Goal: Information Seeking & Learning: Learn about a topic

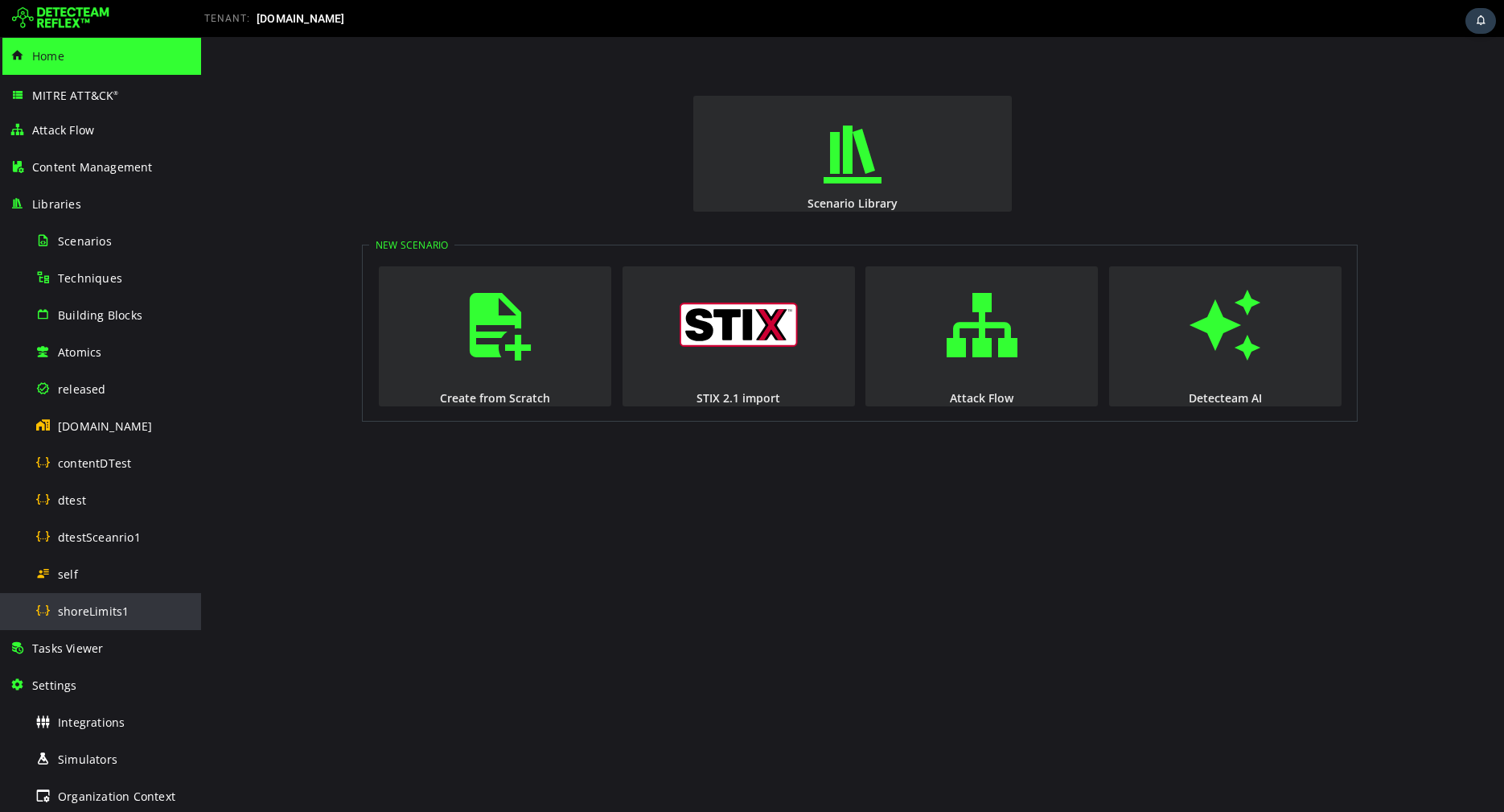
click at [88, 615] on span "shoreLimits1" at bounding box center [94, 611] width 71 height 15
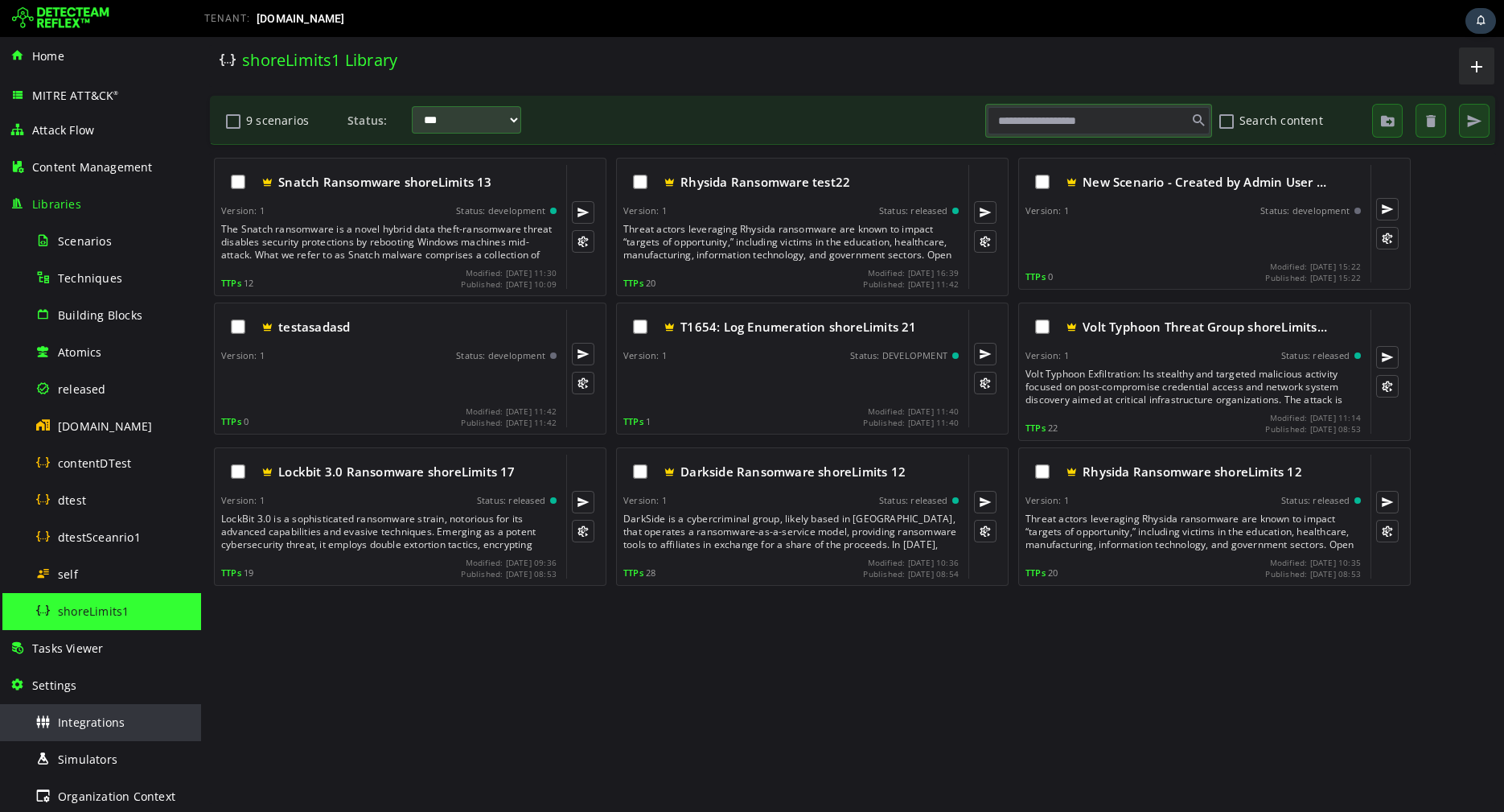
click at [76, 725] on span "Integrations" at bounding box center [91, 722] width 67 height 15
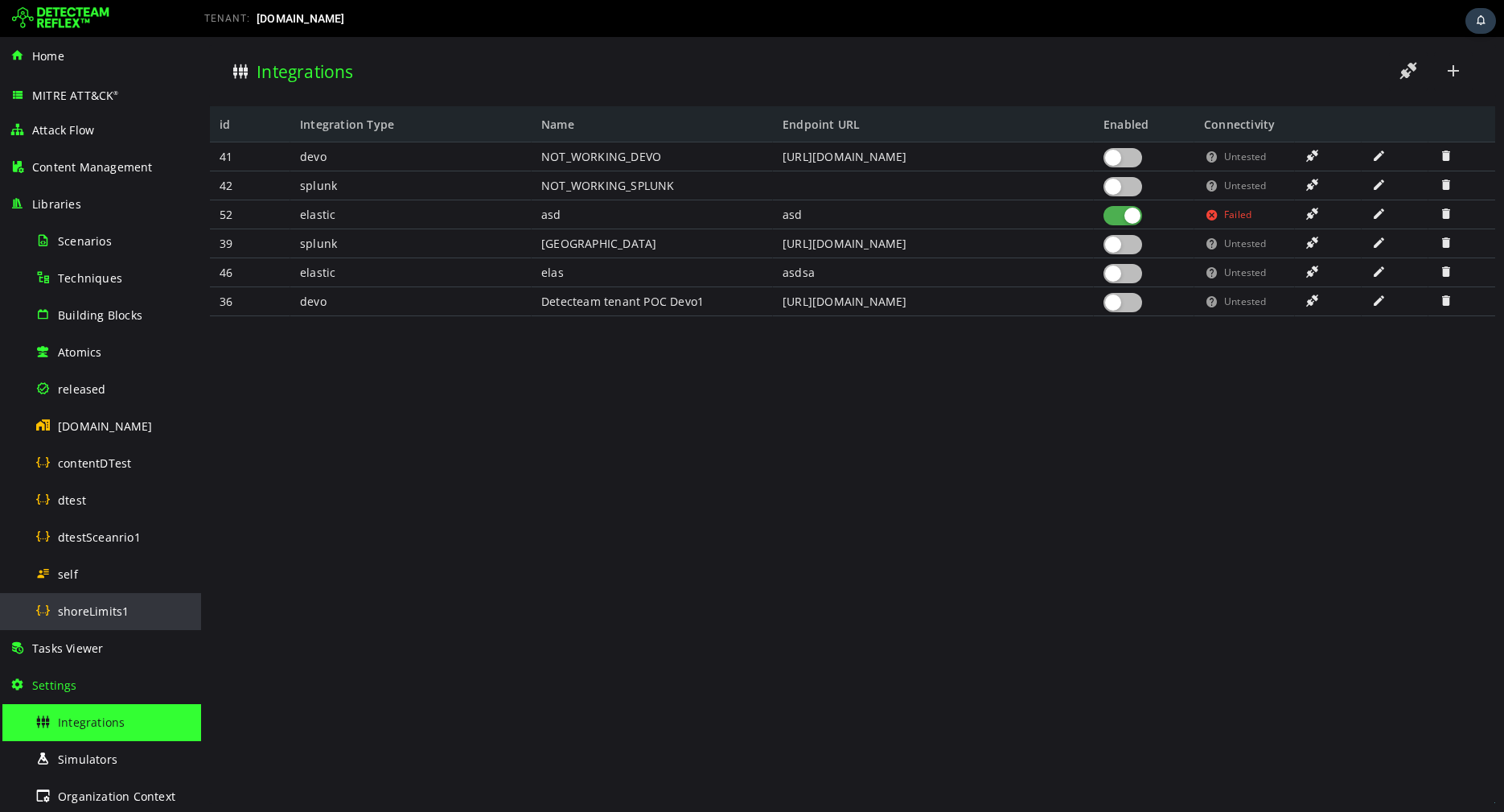
click at [84, 605] on span "shoreLimits1" at bounding box center [94, 611] width 71 height 15
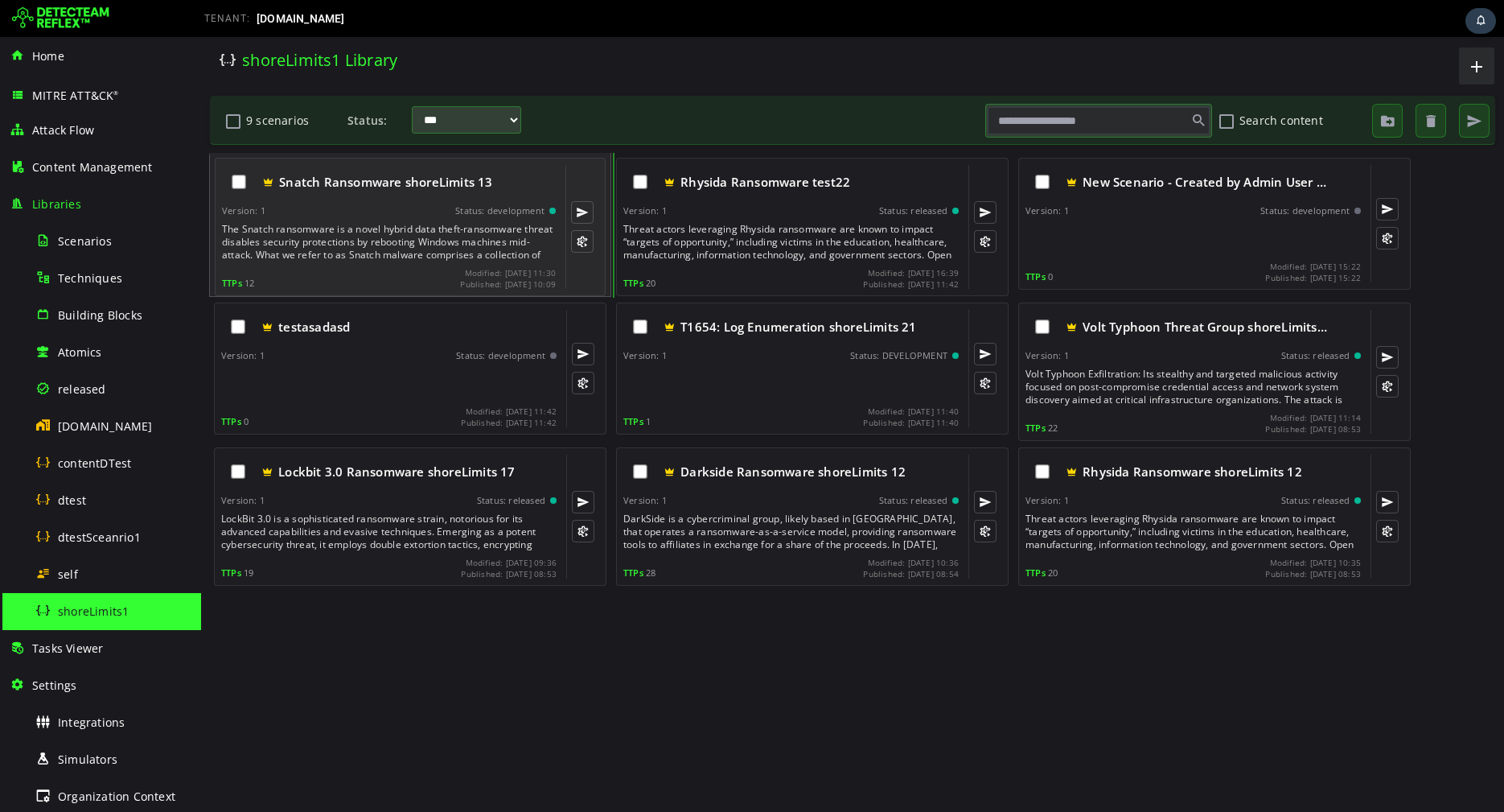
click at [421, 234] on div "The Snatch ransomware is a novel hybrid data theft-ransomware threat disables s…" at bounding box center [391, 242] width 337 height 38
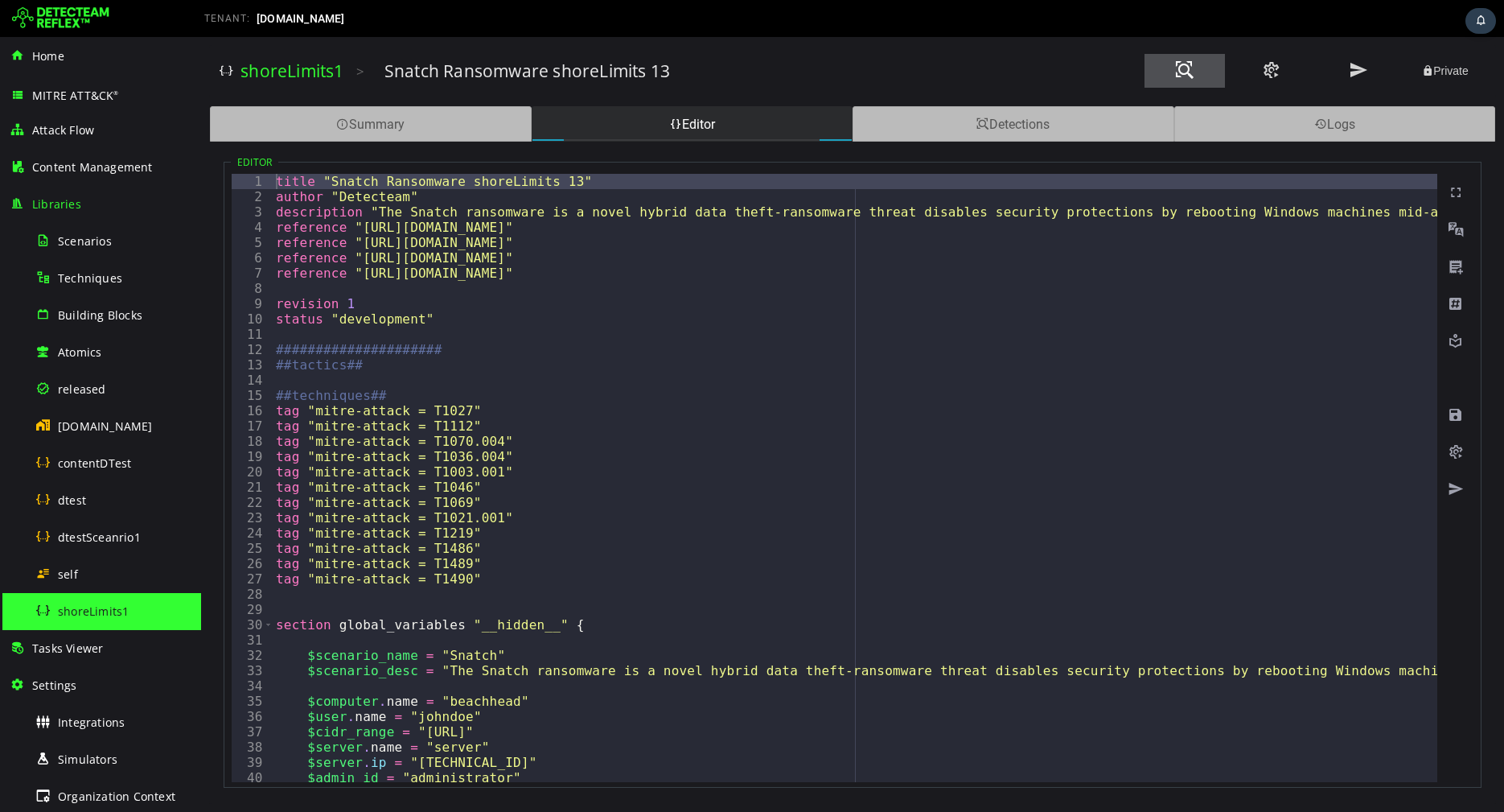
click at [1174, 83] on button at bounding box center [1185, 70] width 80 height 34
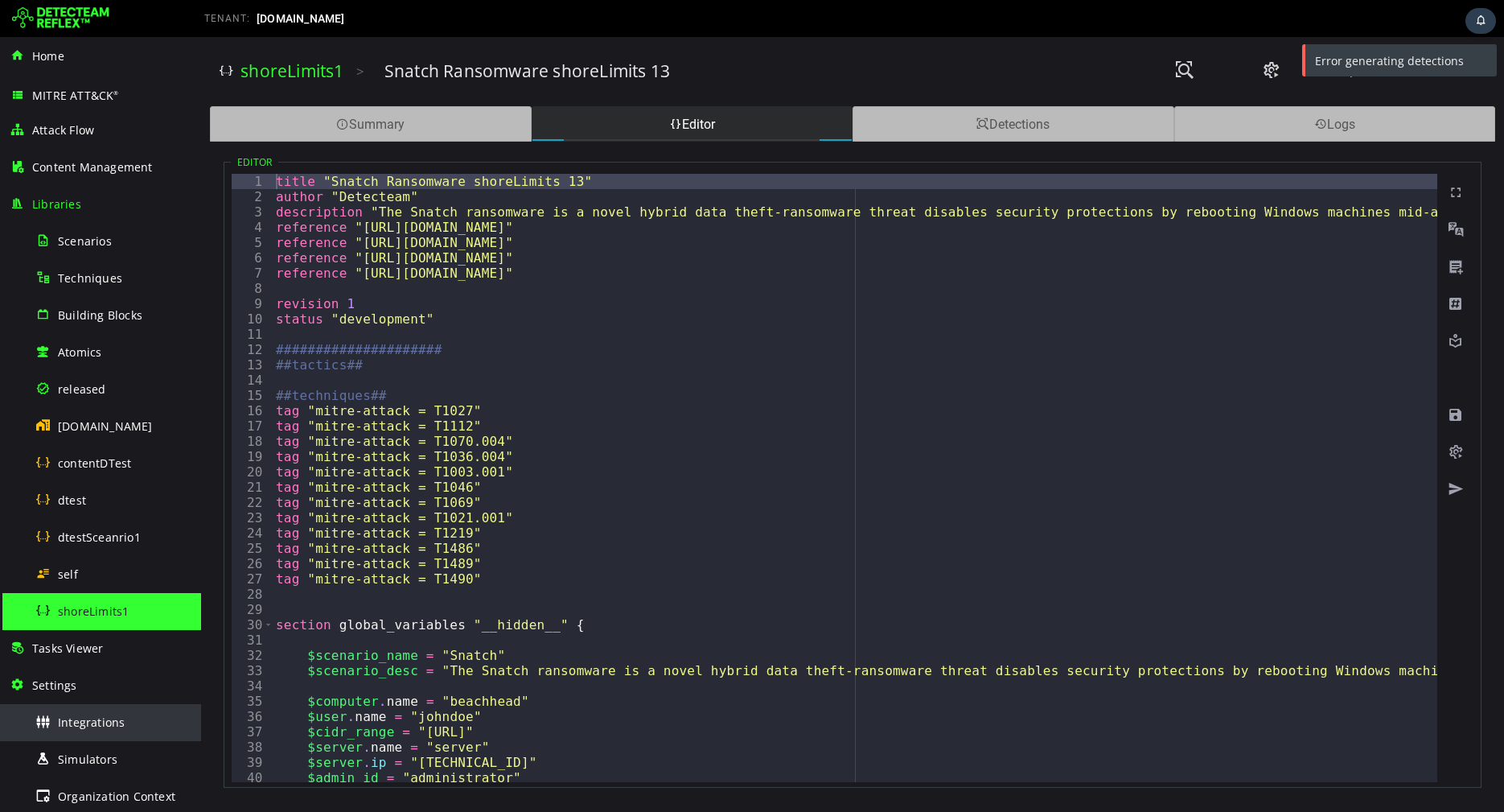
click at [97, 726] on span "Integrations" at bounding box center [91, 722] width 67 height 15
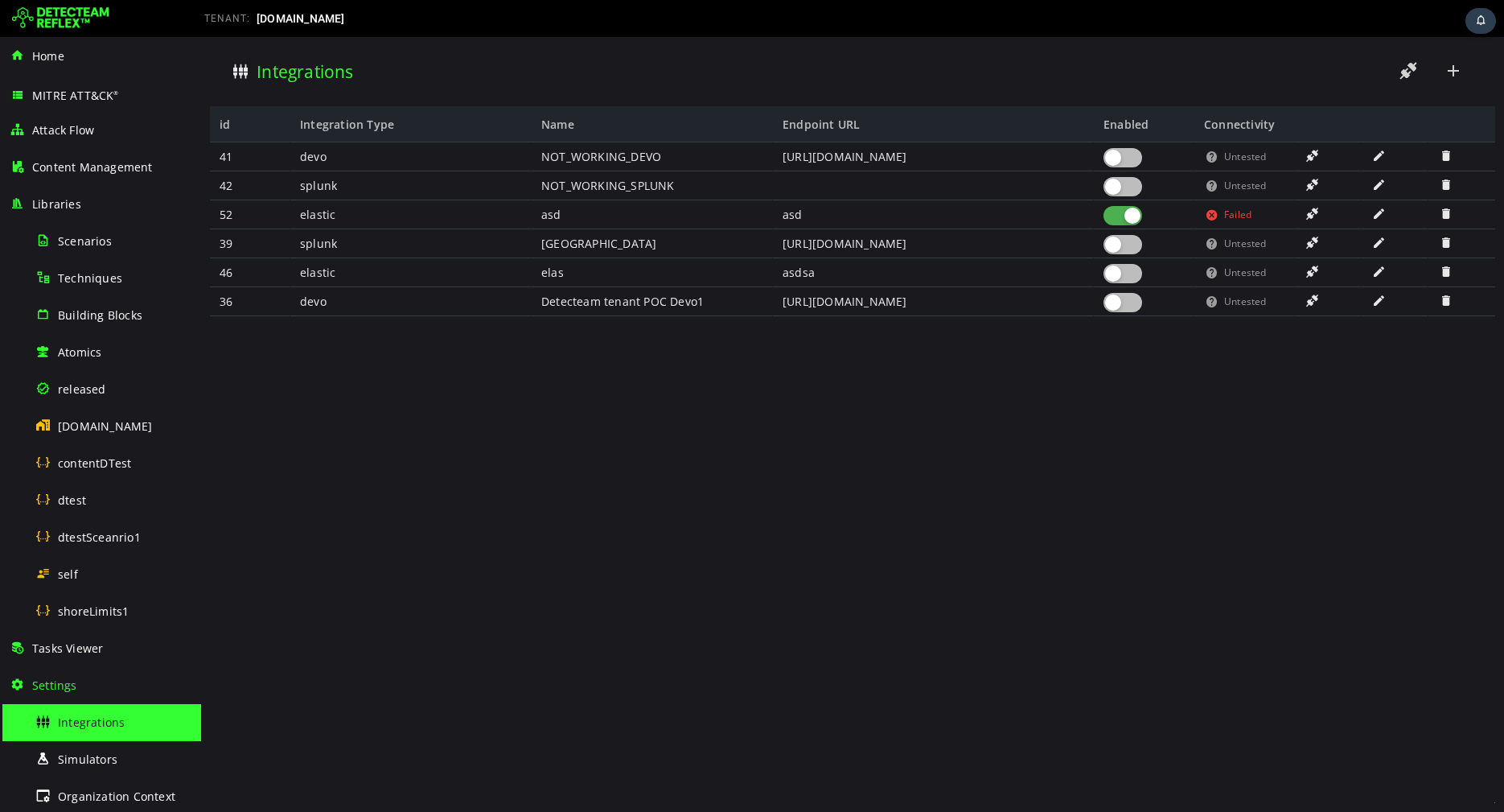
click at [1130, 309] on div at bounding box center [1123, 302] width 38 height 19
click at [1406, 78] on body "Sekoia Splunk Elastic Devo Github Custom US US3 EU AP AP2 Integrations id Integ…" at bounding box center [853, 425] width 1303 height 775
click at [1406, 78] on span at bounding box center [1408, 71] width 19 height 22
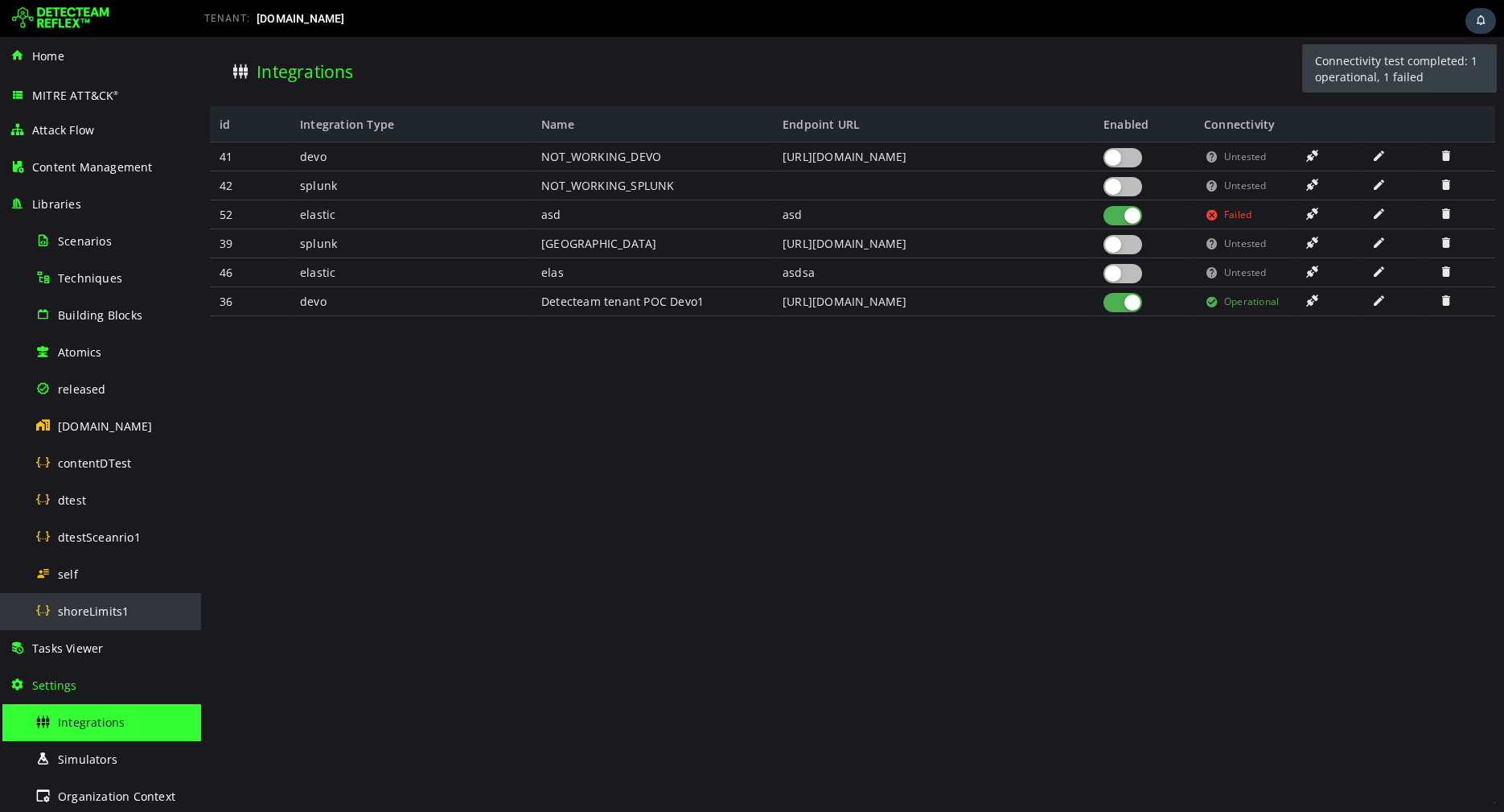
click at [122, 600] on div "shoreLimits1" at bounding box center [113, 611] width 156 height 36
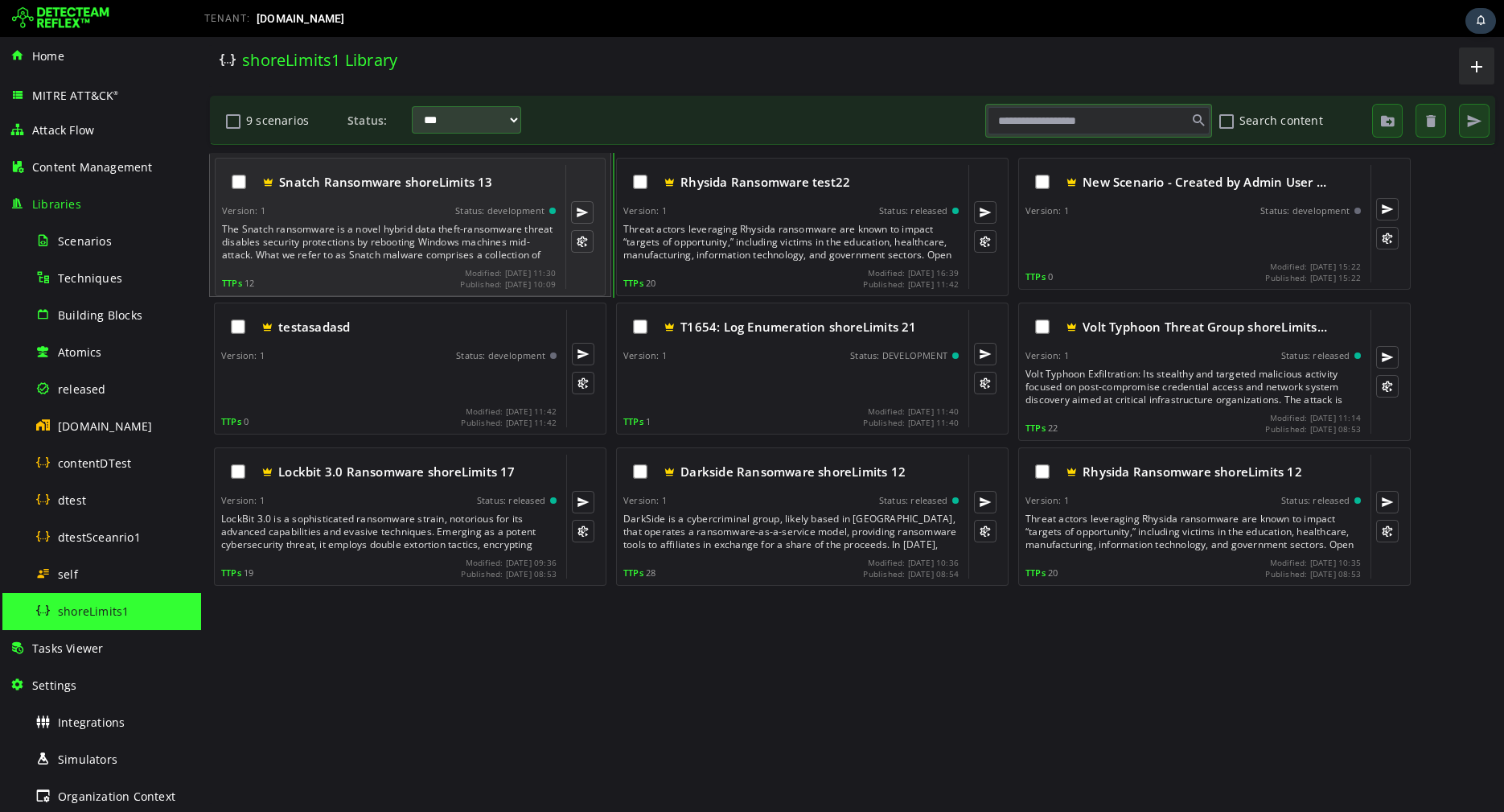
click at [468, 205] on div "Status: development" at bounding box center [500, 211] width 89 height 11
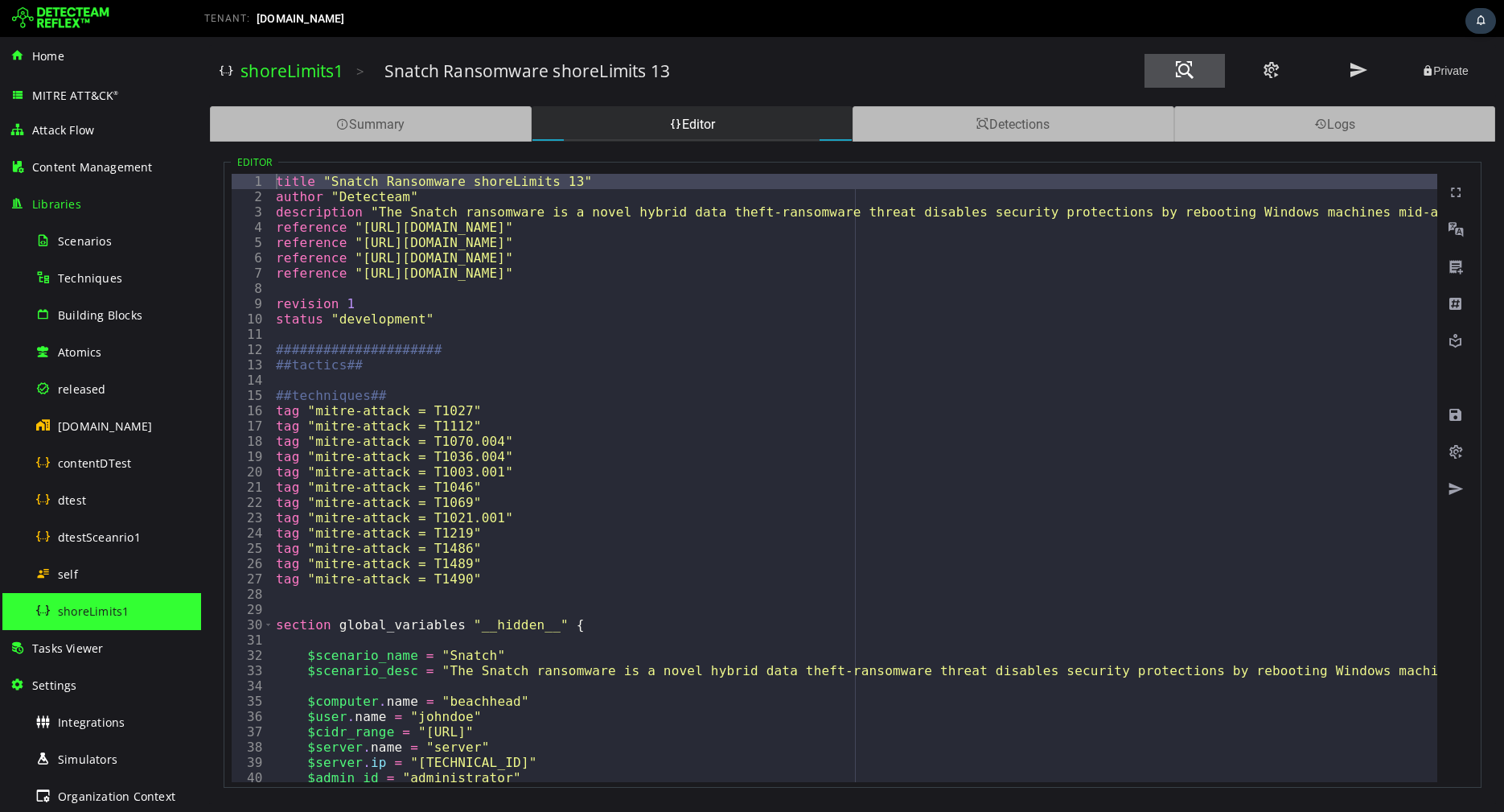
click at [1178, 78] on span at bounding box center [1185, 70] width 19 height 22
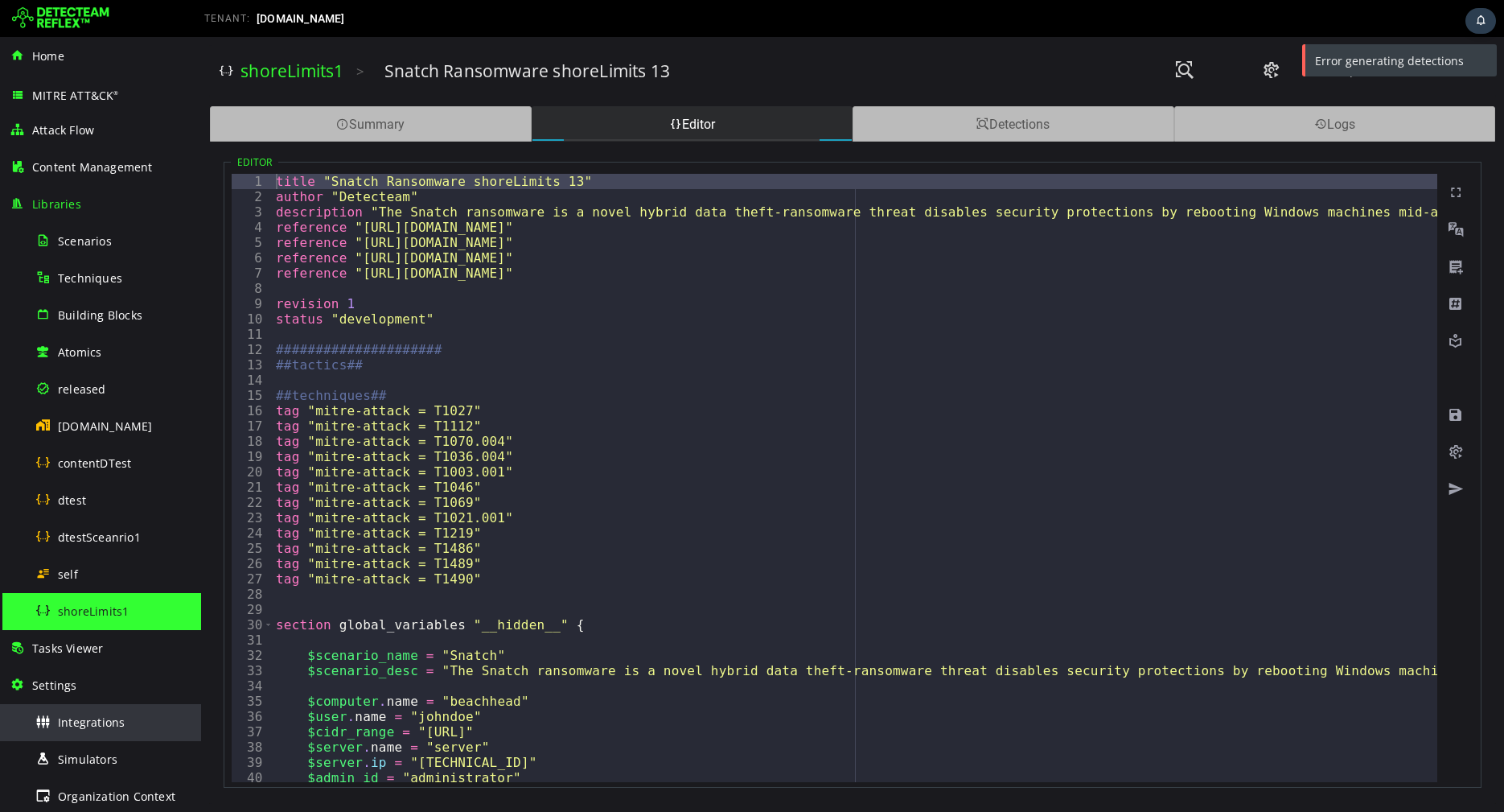
click at [91, 725] on span "Integrations" at bounding box center [91, 722] width 67 height 15
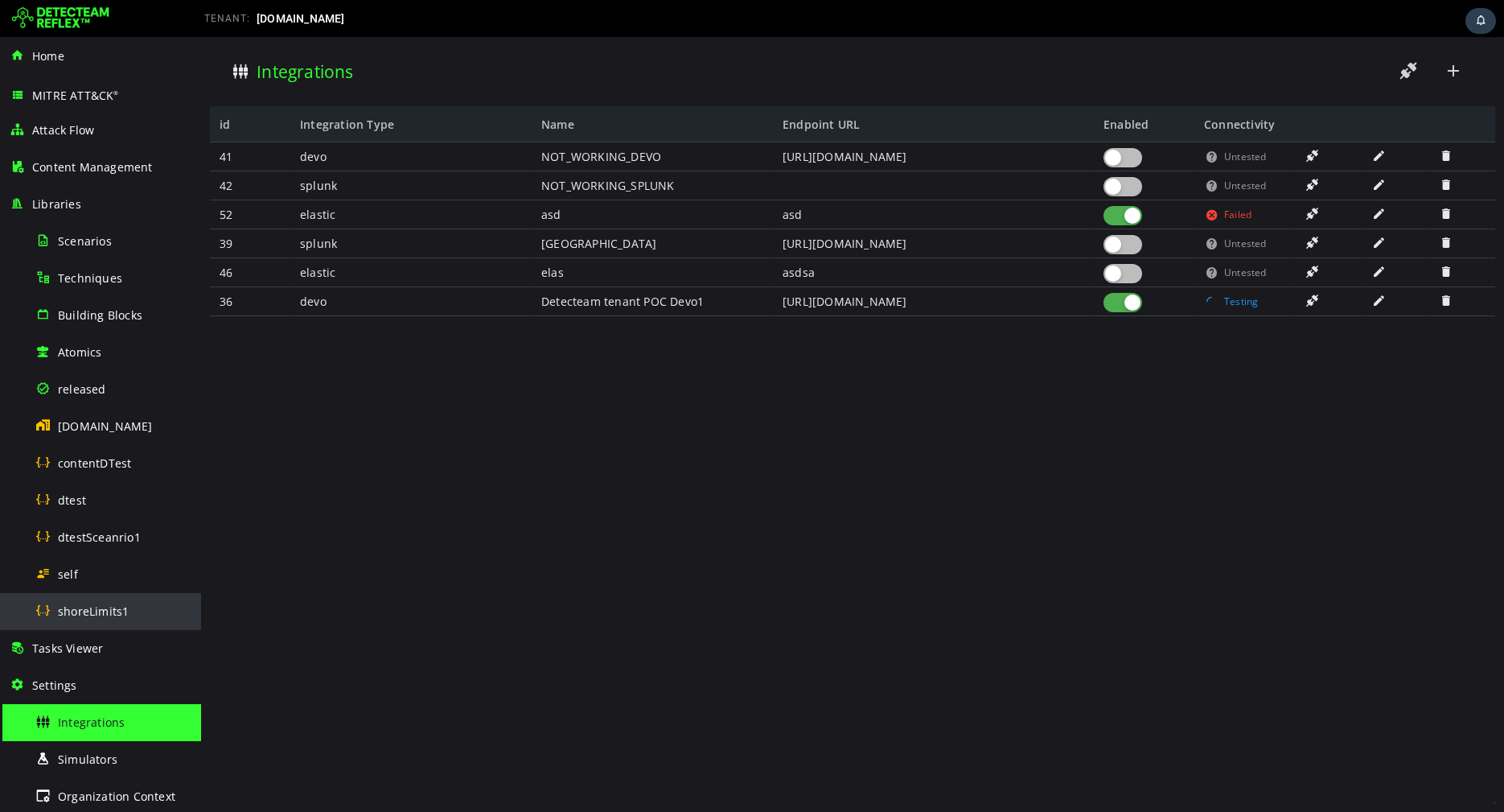
click at [113, 617] on span "shoreLimits1" at bounding box center [94, 611] width 71 height 15
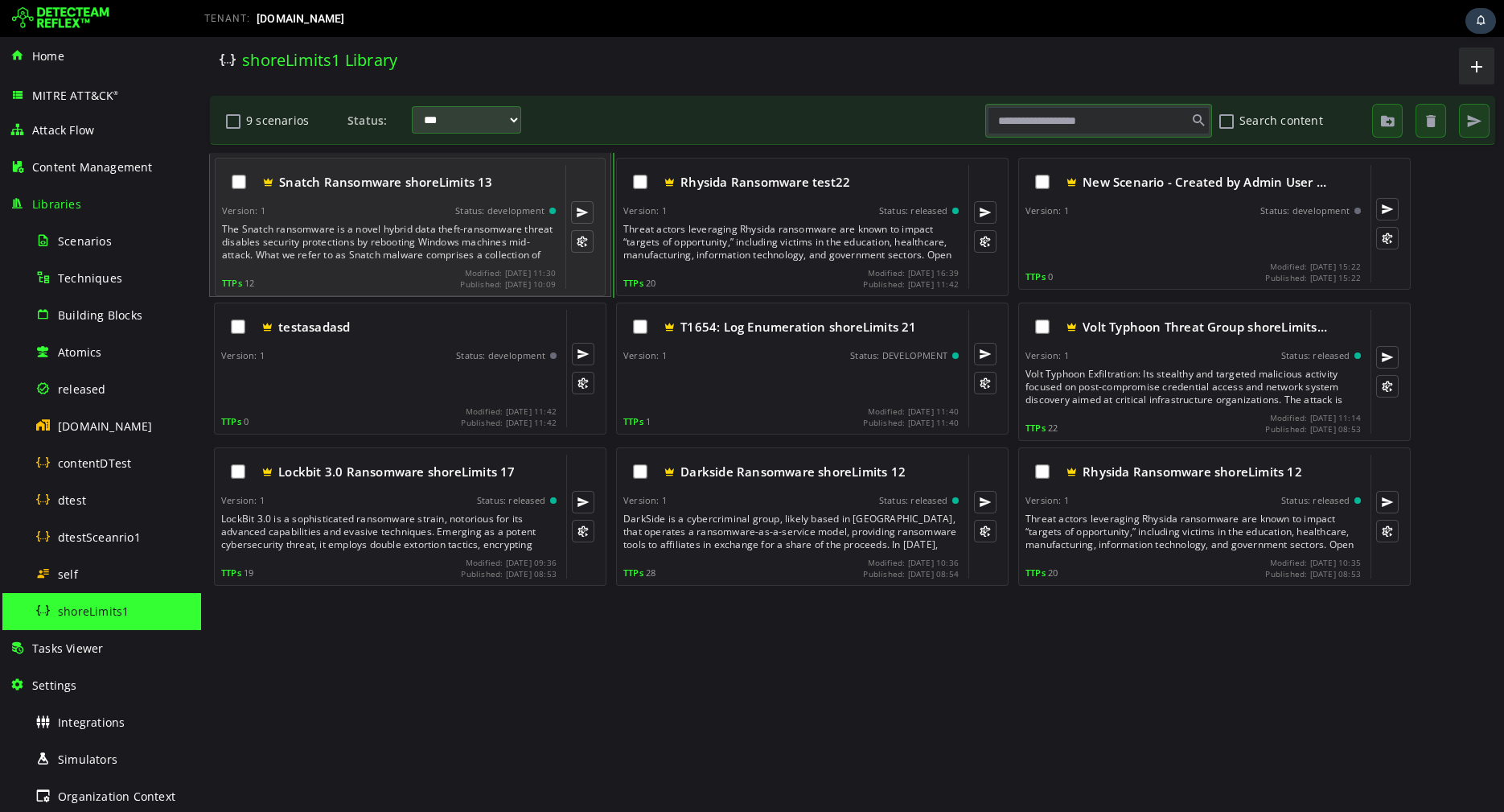
click at [355, 242] on div "The Snatch ransomware is a novel hybrid data theft-ransomware threat disables s…" at bounding box center [391, 242] width 337 height 38
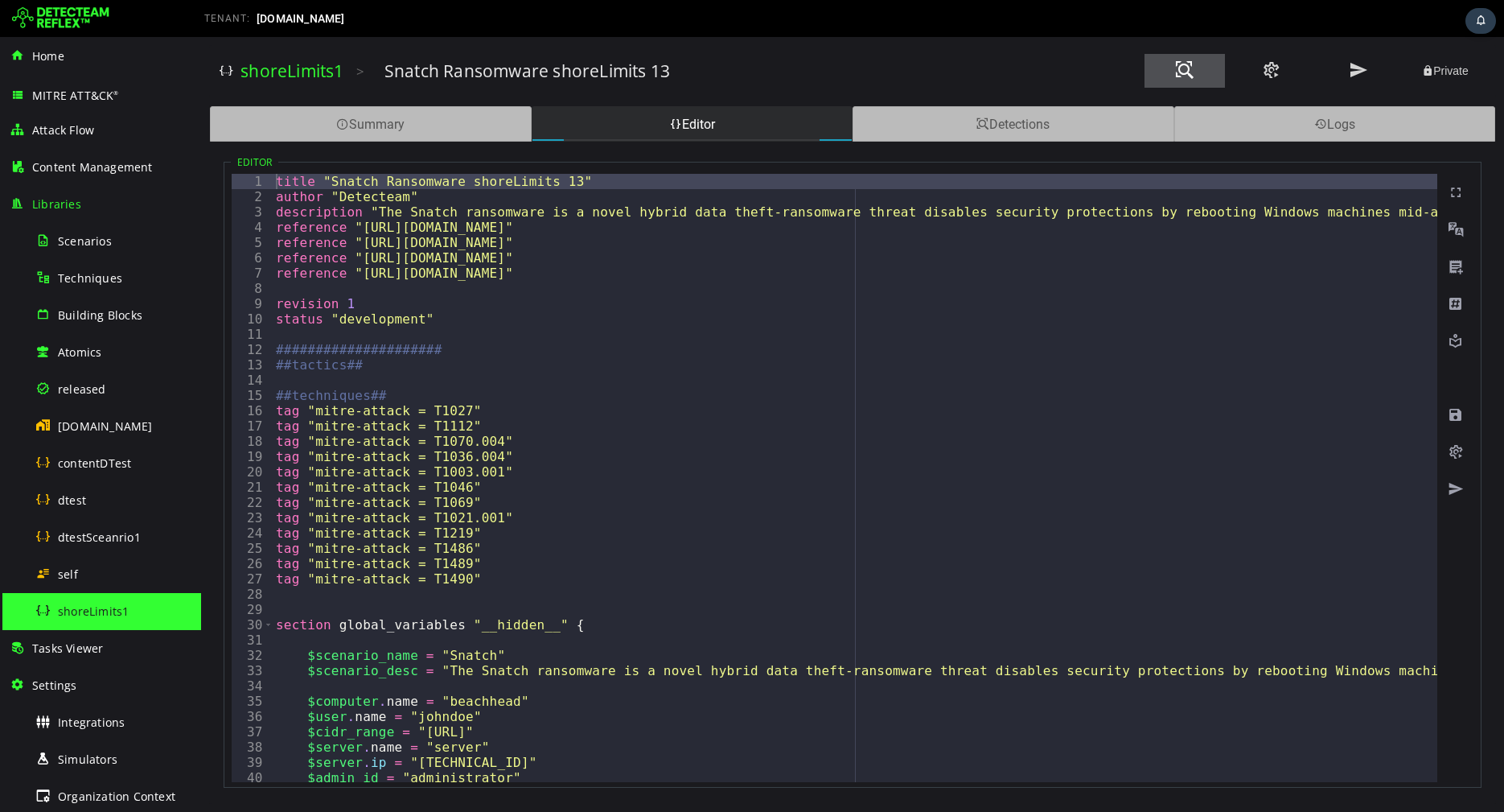
click at [1176, 71] on span at bounding box center [1185, 70] width 19 height 22
click at [114, 648] on div "Tasks Viewer" at bounding box center [100, 648] width 181 height 37
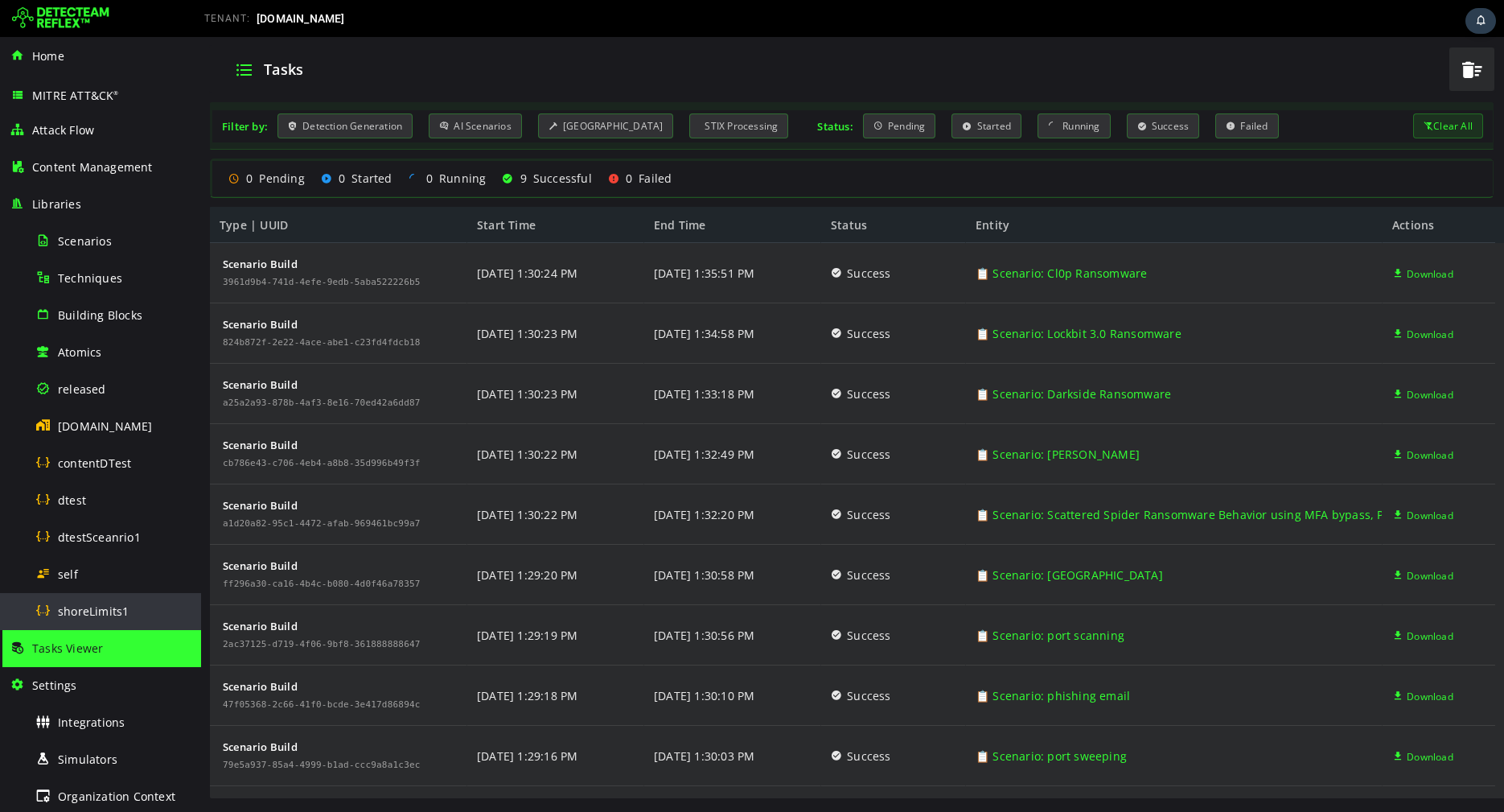
click at [110, 605] on span "shoreLimits1" at bounding box center [94, 611] width 71 height 15
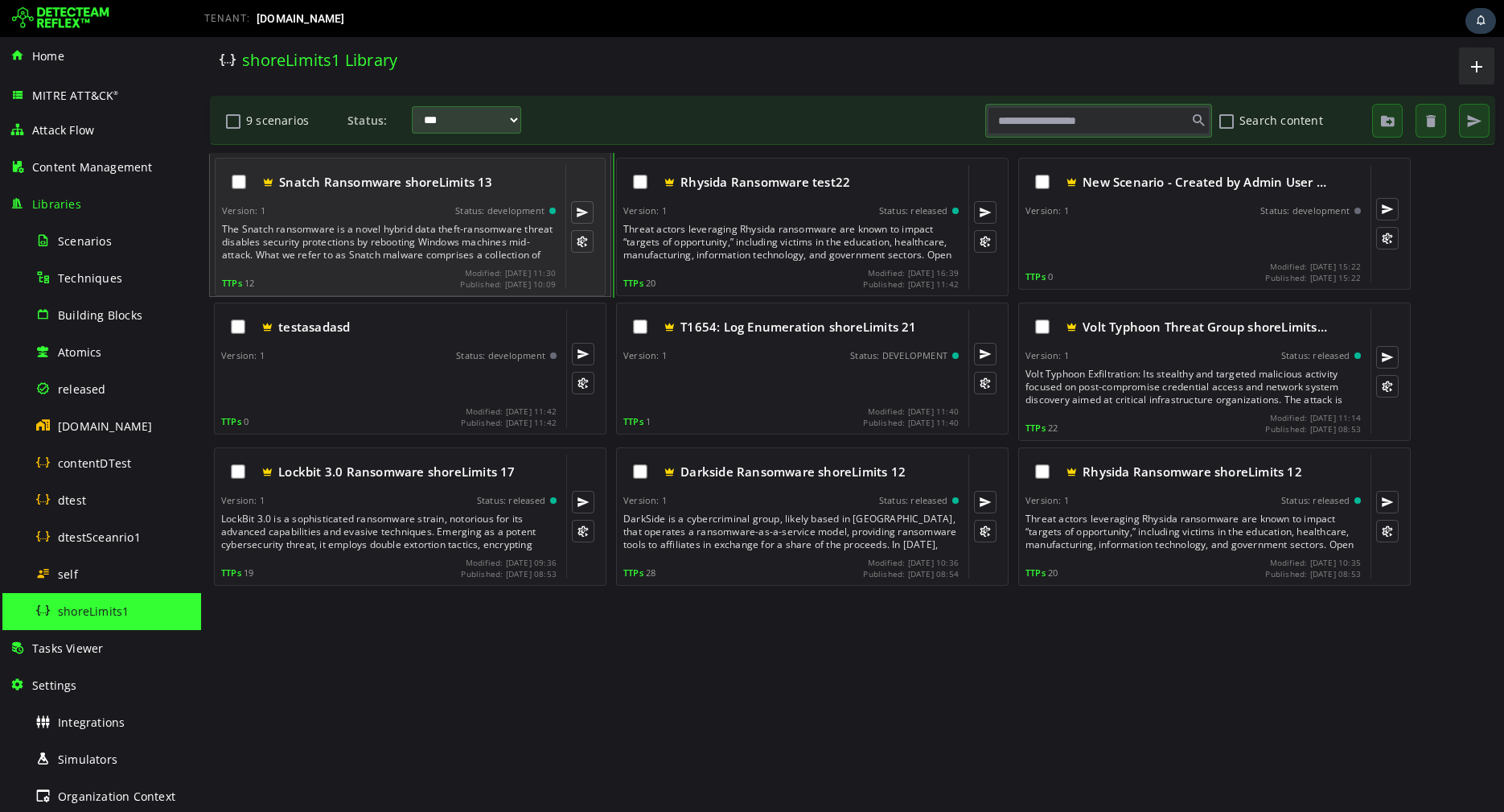
click at [447, 212] on div "Version: 1 Status: development" at bounding box center [389, 211] width 334 height 11
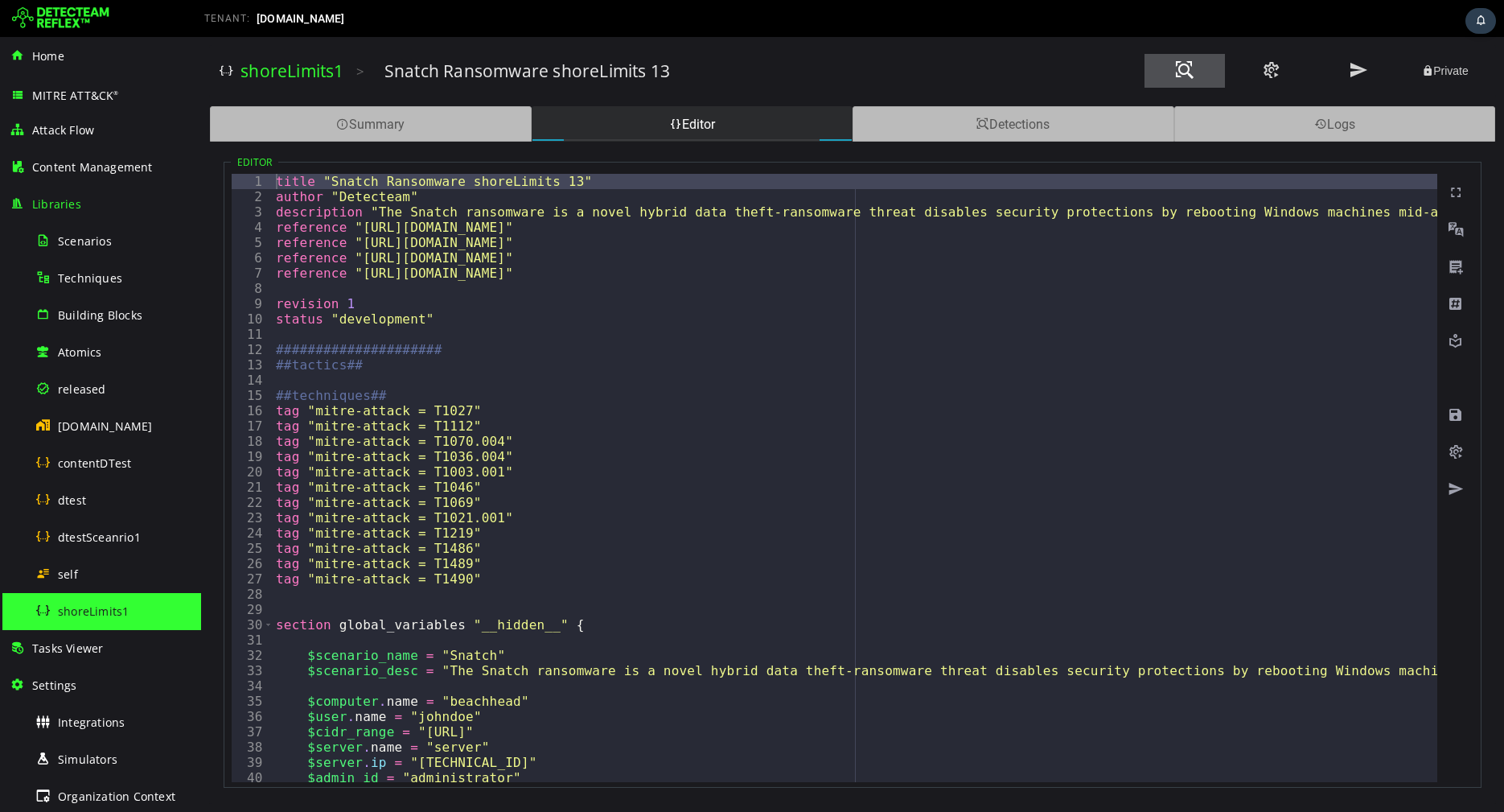
click at [1174, 69] on button at bounding box center [1185, 70] width 80 height 34
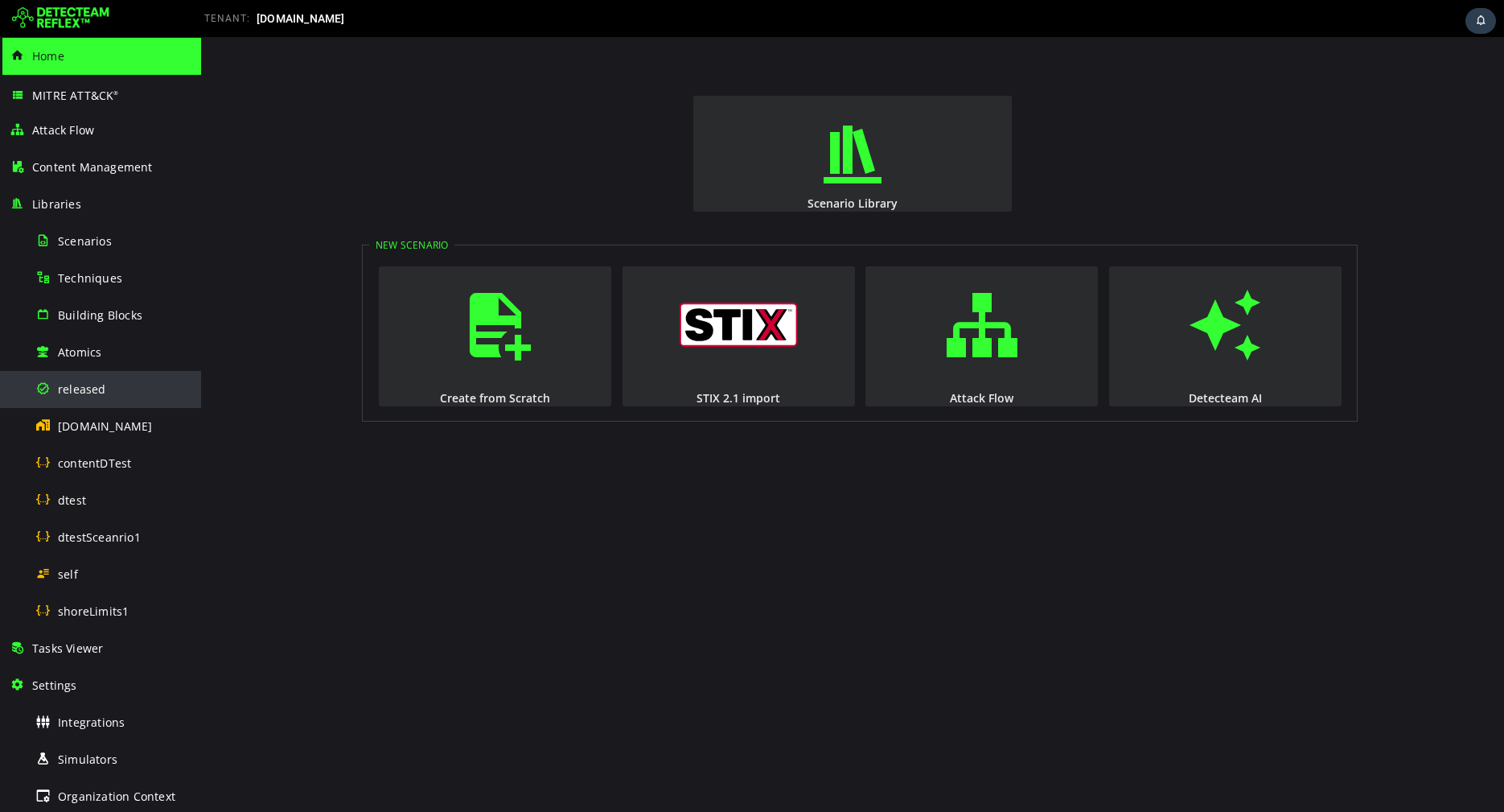
click at [86, 376] on div "released" at bounding box center [113, 389] width 156 height 36
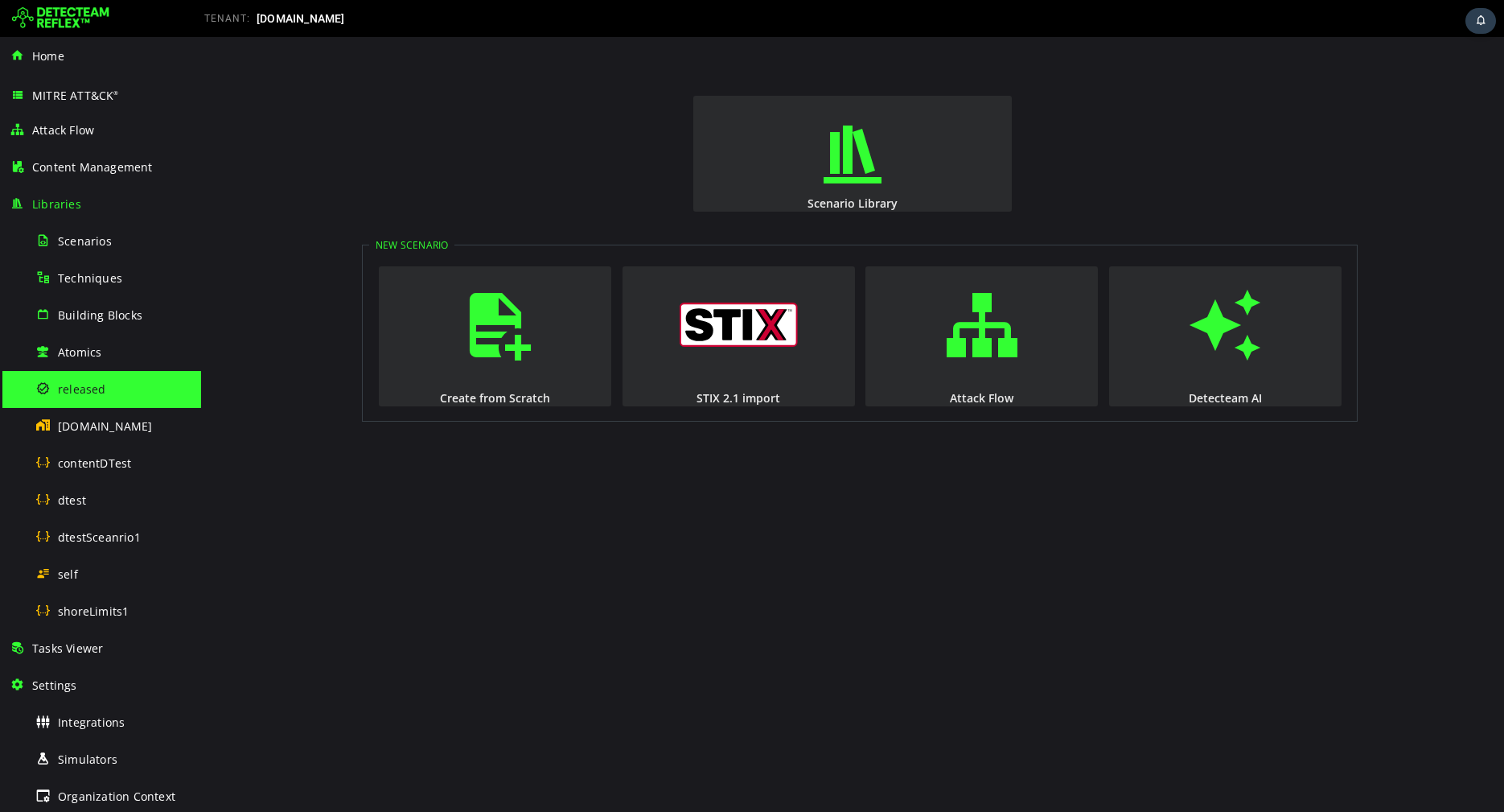
click at [52, 24] on img at bounding box center [60, 18] width 98 height 26
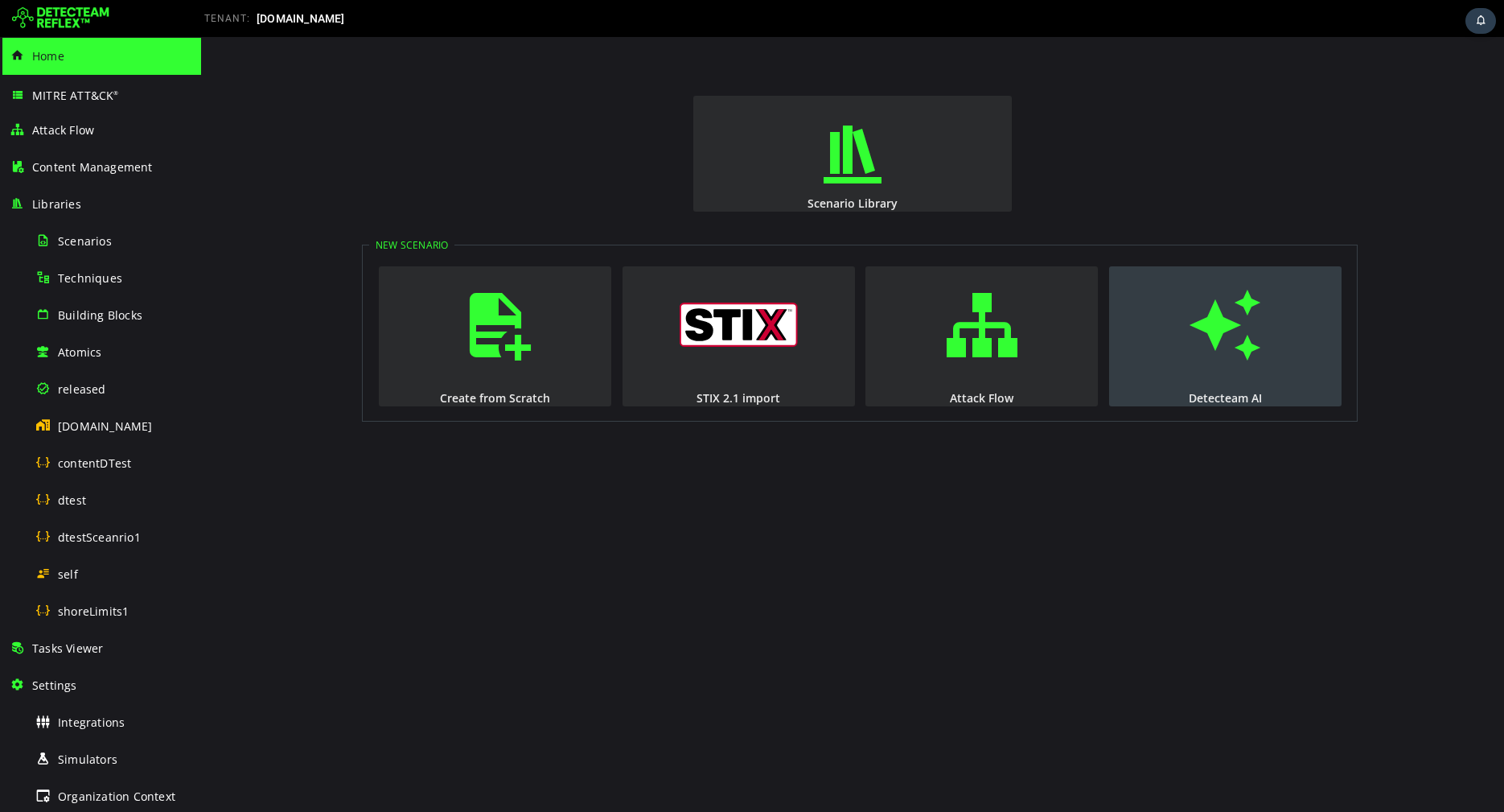
click at [1217, 339] on span "button" at bounding box center [1225, 325] width 16 height 109
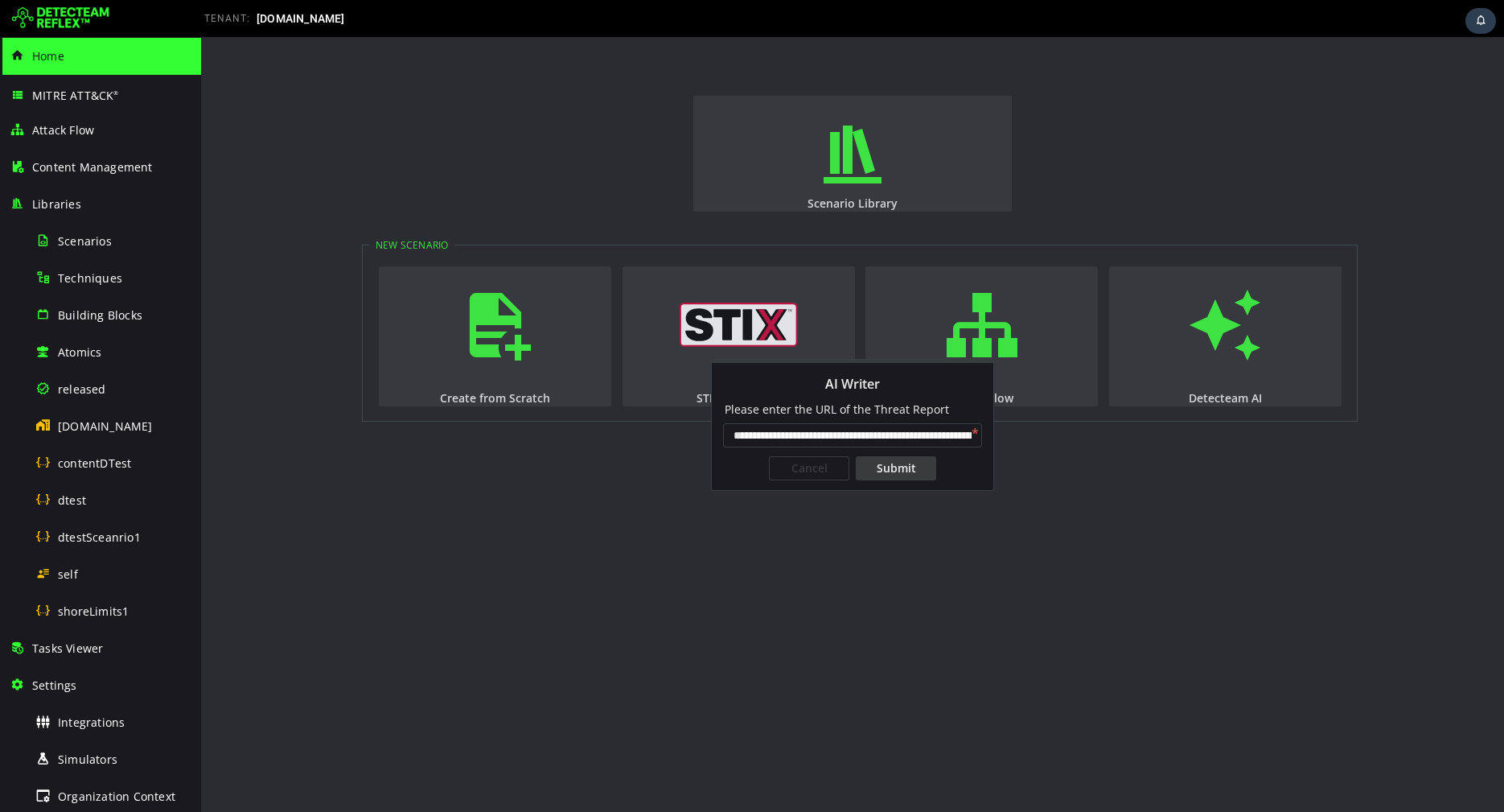
scroll to position [0, 129]
type input "**********"
click at [922, 464] on div "Submit" at bounding box center [896, 468] width 80 height 24
